Goal: Information Seeking & Learning: Learn about a topic

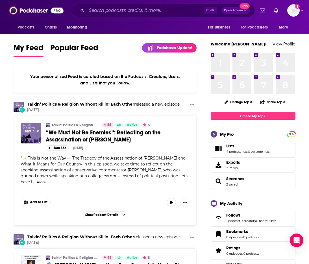
click at [186, 25] on div "Podcasts Charts Monitoring For Business For Podcasters More" at bounding box center [154, 27] width 309 height 13
click at [137, 7] on input "Search podcasts, credits, & more..." at bounding box center [144, 10] width 117 height 9
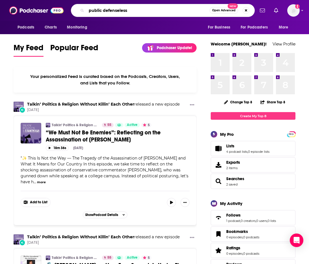
type input "public defenseless"
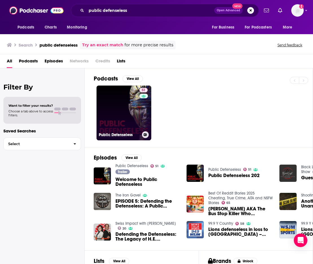
click at [117, 124] on link "51 Public Defenseless" at bounding box center [123, 112] width 55 height 55
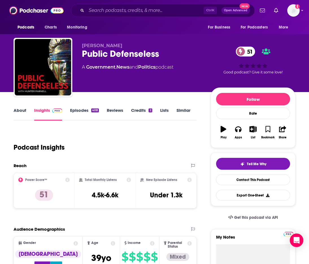
click at [17, 114] on link "About" at bounding box center [20, 114] width 13 height 13
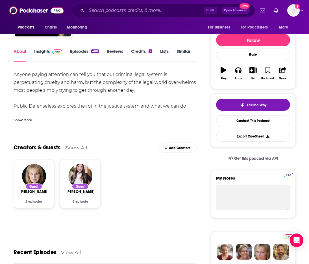
scroll to position [85, 0]
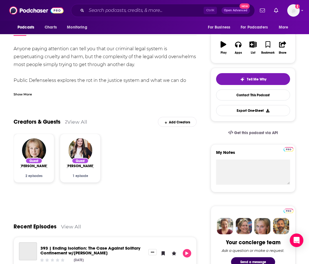
click at [16, 93] on div "Show More" at bounding box center [23, 93] width 18 height 5
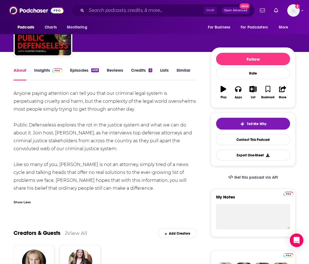
scroll to position [0, 0]
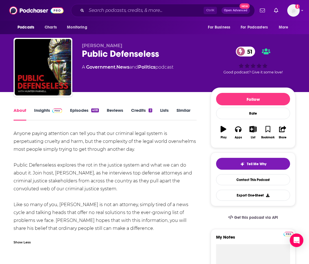
click at [49, 109] on link "Insights" at bounding box center [48, 114] width 28 height 13
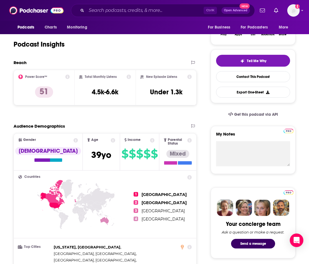
scroll to position [113, 0]
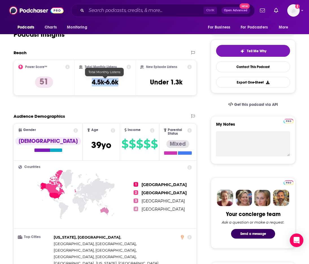
drag, startPoint x: 89, startPoint y: 82, endPoint x: 121, endPoint y: 81, distance: 32.2
click at [121, 81] on div "Total Monthly Listens 4.5k-6.6k" at bounding box center [105, 78] width 52 height 26
copy h3 "4.5k-6.6k"
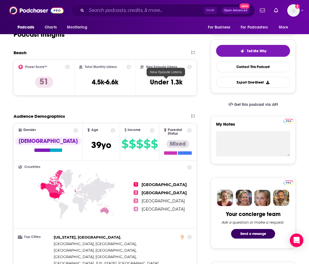
click at [175, 84] on h3 "Under 1.3k" at bounding box center [166, 82] width 32 height 8
copy div "Under 1.3k Export One-Sheet"
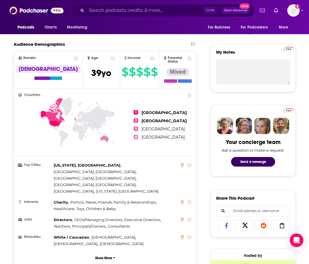
scroll to position [226, 0]
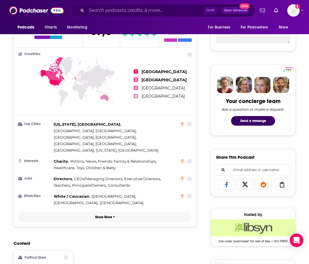
click at [111, 215] on p "Show More" at bounding box center [103, 217] width 17 height 4
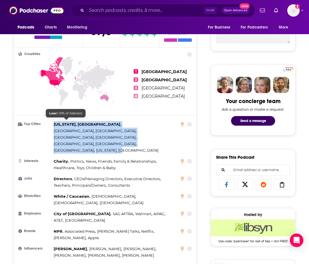
drag, startPoint x: 107, startPoint y: 127, endPoint x: 54, endPoint y: 121, distance: 53.1
click at [54, 121] on div "[US_STATE], [GEOGRAPHIC_DATA] , [GEOGRAPHIC_DATA], [GEOGRAPHIC_DATA] , [GEOGRAP…" at bounding box center [114, 137] width 120 height 32
copy div "[US_STATE], [GEOGRAPHIC_DATA] , [GEOGRAPHIC_DATA], [GEOGRAPHIC_DATA] , [GEOGRAP…"
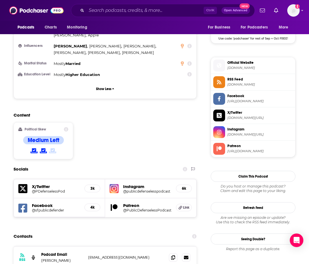
scroll to position [423, 0]
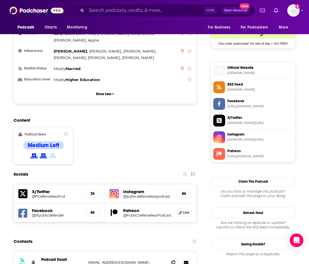
click at [42, 194] on h5 "@PDefenselessPod" at bounding box center [56, 196] width 48 height 4
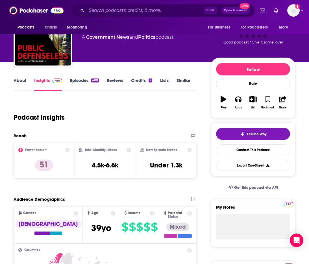
scroll to position [28, 0]
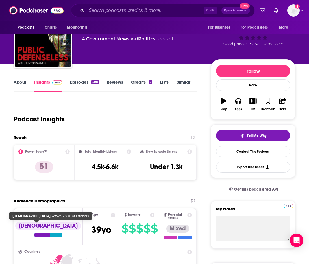
click at [41, 227] on div "[DEMOGRAPHIC_DATA]" at bounding box center [48, 226] width 66 height 8
click at [34, 234] on div at bounding box center [42, 234] width 16 height 3
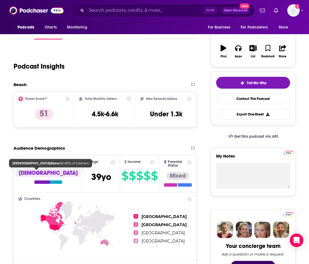
scroll to position [85, 0]
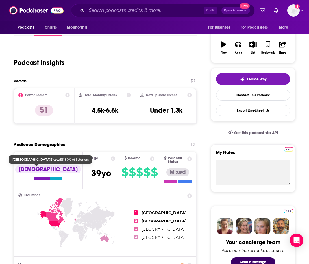
click at [35, 165] on div at bounding box center [36, 163] width 5 height 5
click at [42, 178] on div at bounding box center [48, 178] width 28 height 3
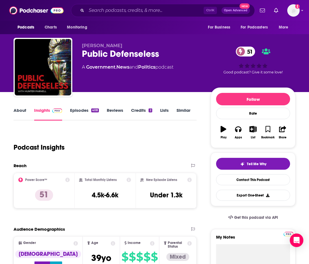
click at [89, 109] on link "Episodes 408" at bounding box center [84, 114] width 29 height 13
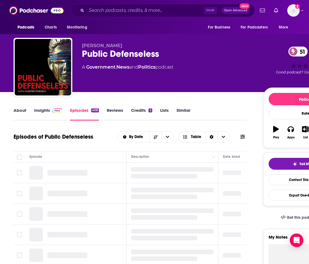
click at [111, 110] on link "Reviews" at bounding box center [115, 114] width 16 height 13
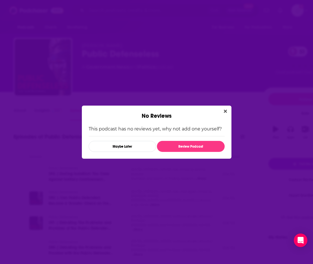
click at [224, 111] on icon "Close" at bounding box center [225, 111] width 3 height 5
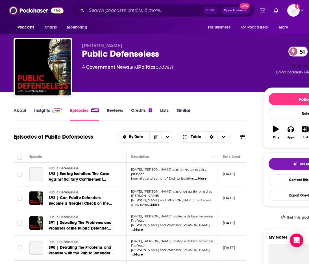
click at [167, 112] on link "Lists" at bounding box center [164, 114] width 8 height 13
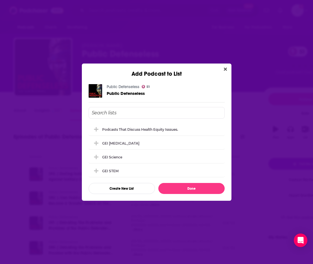
click at [225, 69] on icon "Close" at bounding box center [225, 68] width 3 height 3
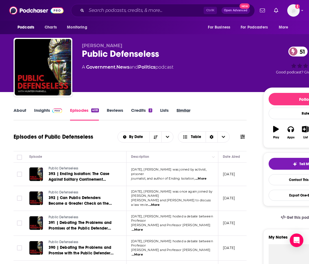
click at [191, 109] on div "Similar" at bounding box center [187, 114] width 22 height 13
click at [188, 111] on link "Similar" at bounding box center [183, 114] width 14 height 13
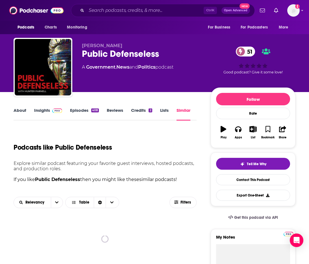
click at [42, 112] on link "Insights" at bounding box center [48, 114] width 28 height 13
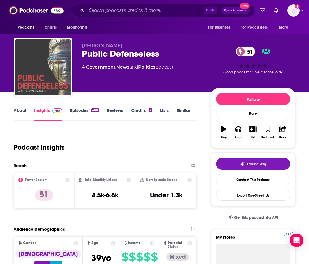
click at [43, 82] on img "Public Defenseless" at bounding box center [43, 67] width 56 height 56
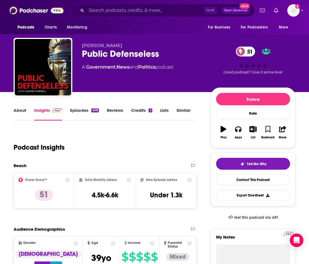
click at [20, 108] on link "About" at bounding box center [20, 114] width 13 height 13
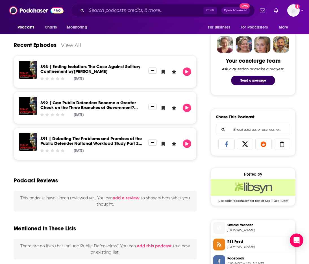
scroll to position [226, 0]
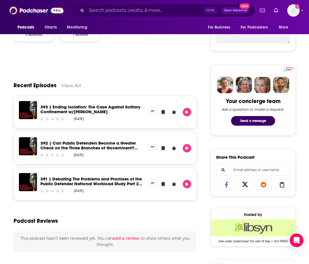
click at [113, 109] on link "393 | Ending Isolation: The Case Against Solitary Confinement w/[PERSON_NAME]" at bounding box center [90, 109] width 100 height 10
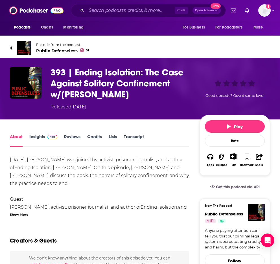
click at [105, 46] on link "Episode from the podcast Public Defenseless 51" at bounding box center [75, 48] width 130 height 14
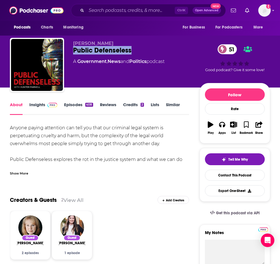
drag, startPoint x: 70, startPoint y: 46, endPoint x: 142, endPoint y: 52, distance: 72.2
click at [142, 52] on div "[PERSON_NAME] Public Defenseless 51 A Government , News and Politics podcast 51…" at bounding box center [140, 66] width 260 height 56
